Goal: Information Seeking & Learning: Learn about a topic

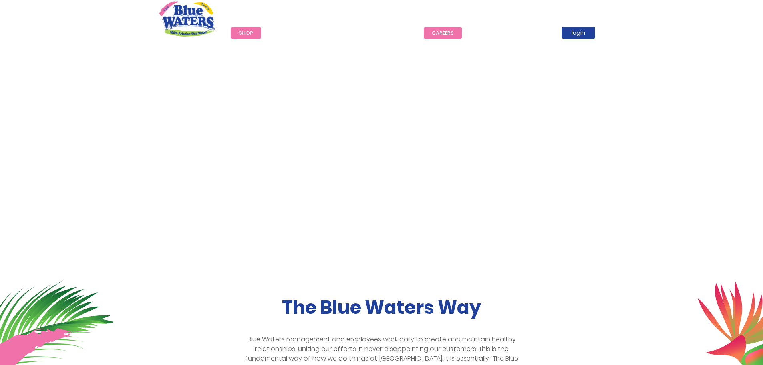
click at [439, 37] on link "careers" at bounding box center [443, 33] width 38 height 12
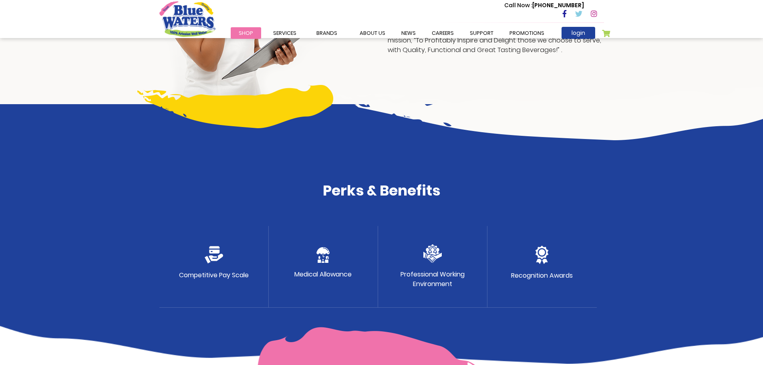
scroll to position [280, 0]
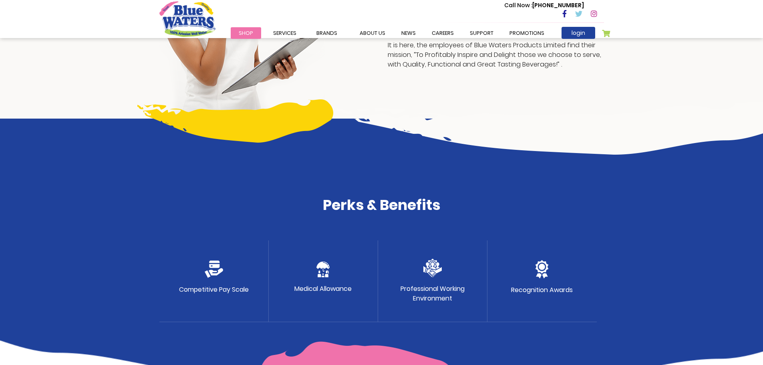
click at [210, 283] on div "Competitive Pay Scale" at bounding box center [213, 281] width 109 height 82
click at [213, 265] on img at bounding box center [214, 269] width 18 height 18
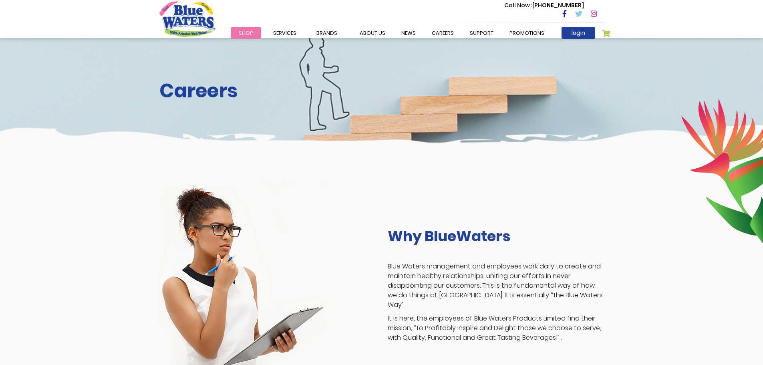
scroll to position [0, 0]
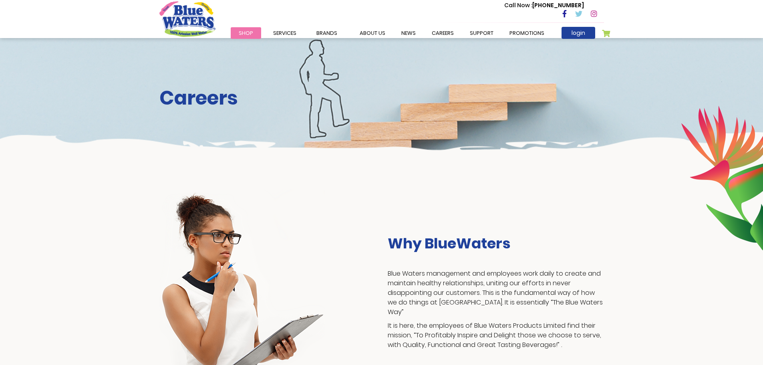
click at [215, 88] on h2 "Careers" at bounding box center [381, 97] width 444 height 23
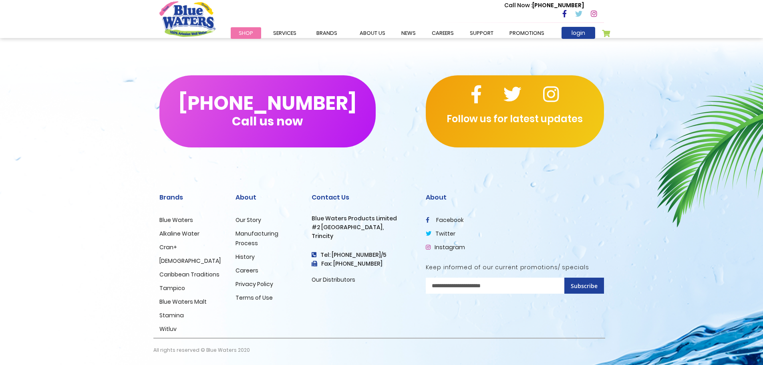
scroll to position [744, 0]
